Goal: Find specific page/section: Find specific page/section

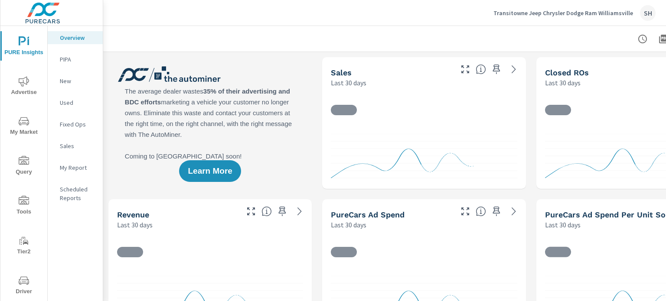
click at [27, 287] on span "Driver" at bounding box center [24, 286] width 42 height 21
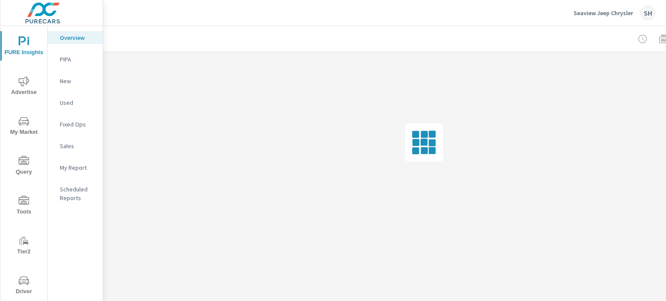
click at [32, 287] on span "Driver" at bounding box center [24, 286] width 42 height 21
click at [21, 279] on icon "nav menu" at bounding box center [24, 281] width 10 height 10
